Goal: Task Accomplishment & Management: Use online tool/utility

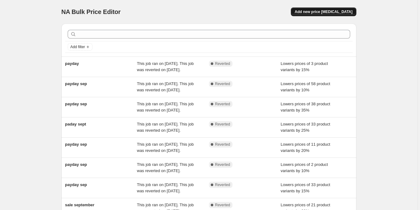
click at [336, 9] on button "Add new price [MEDICAL_DATA]" at bounding box center [323, 11] width 65 height 9
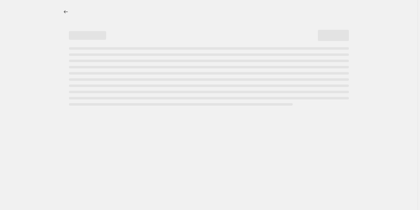
select select "percentage"
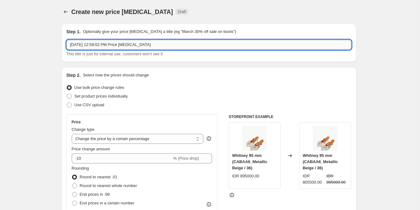
click at [100, 43] on input "[DATE] 12:59:02 PM Price [MEDICAL_DATA]" at bounding box center [208, 45] width 285 height 10
type input "road 1010"
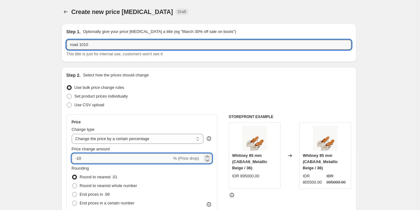
click at [91, 159] on input "-10" at bounding box center [122, 158] width 100 height 10
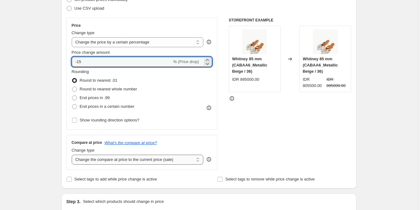
scroll to position [124, 0]
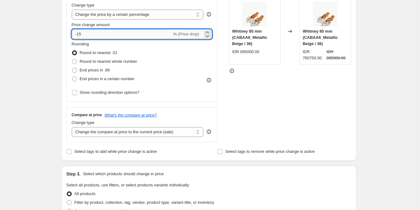
click at [103, 35] on input "-15" at bounding box center [122, 34] width 100 height 10
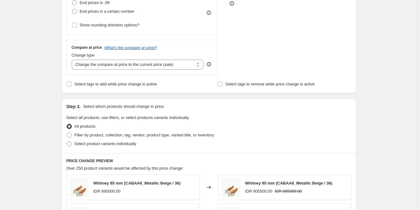
scroll to position [132, 0]
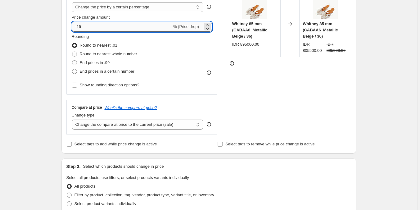
type input "-15"
